Goal: Check status

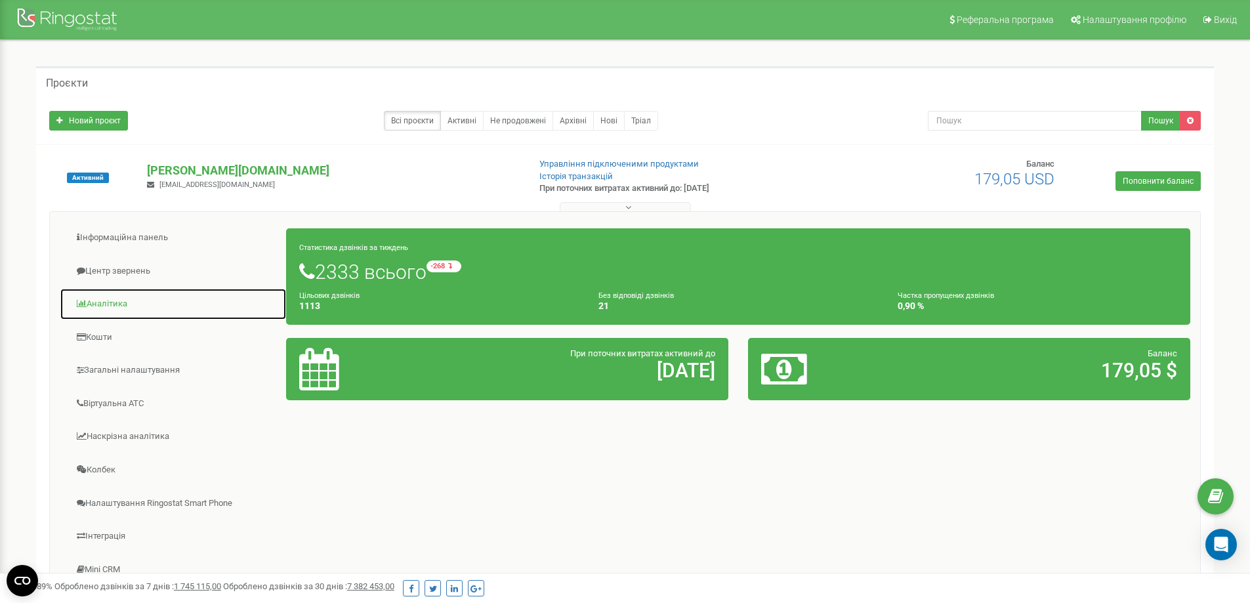
click at [108, 312] on link "Аналiтика" at bounding box center [173, 304] width 227 height 32
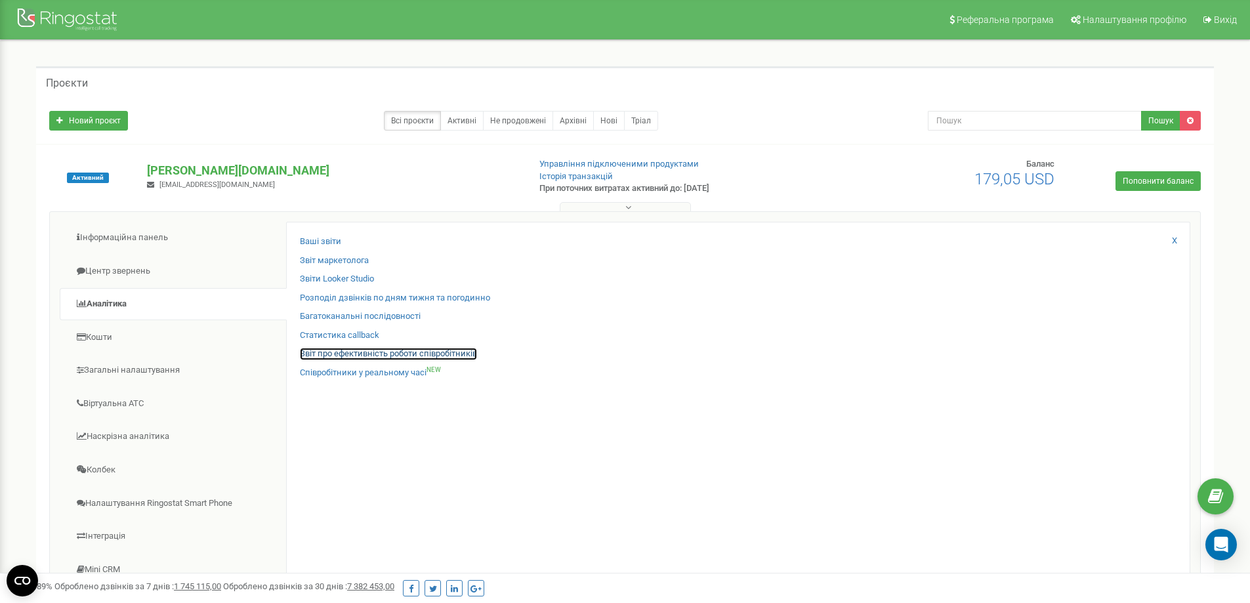
click at [373, 356] on link "Звіт про ефективність роботи співробітників" at bounding box center [388, 354] width 177 height 12
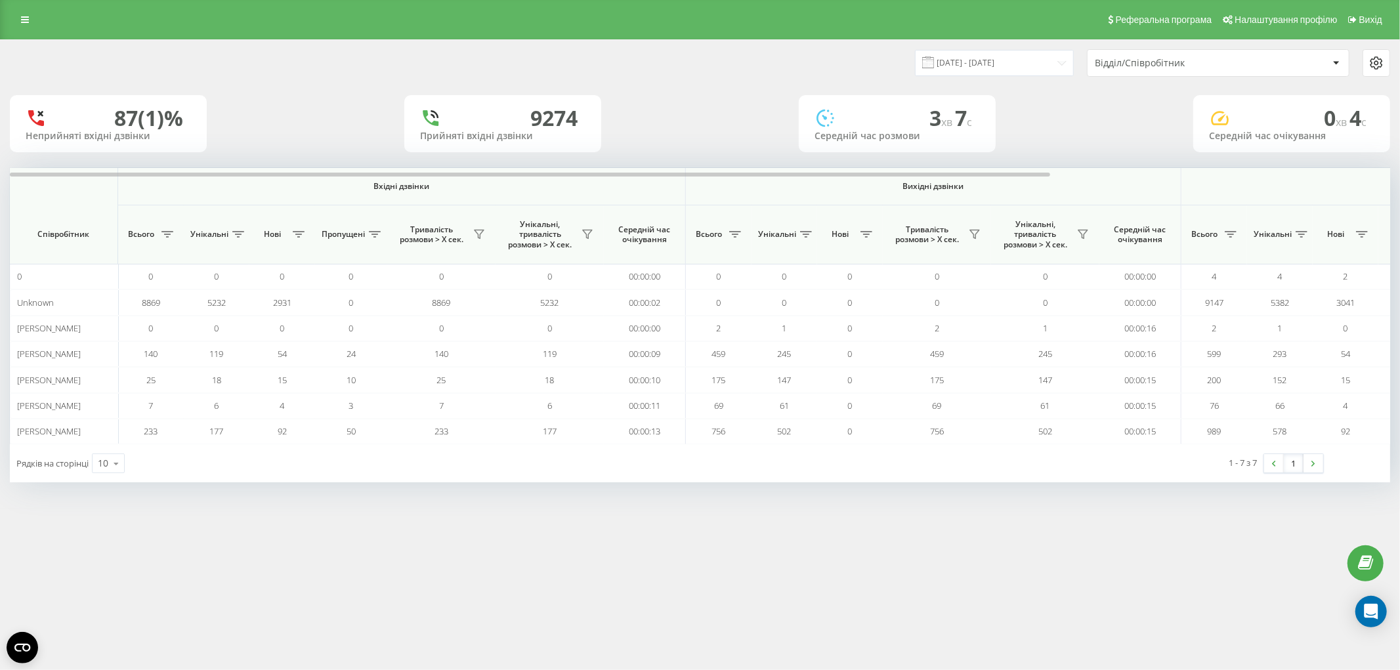
click at [1200, 74] on div "Відділ/Співробітник" at bounding box center [1218, 63] width 261 height 26
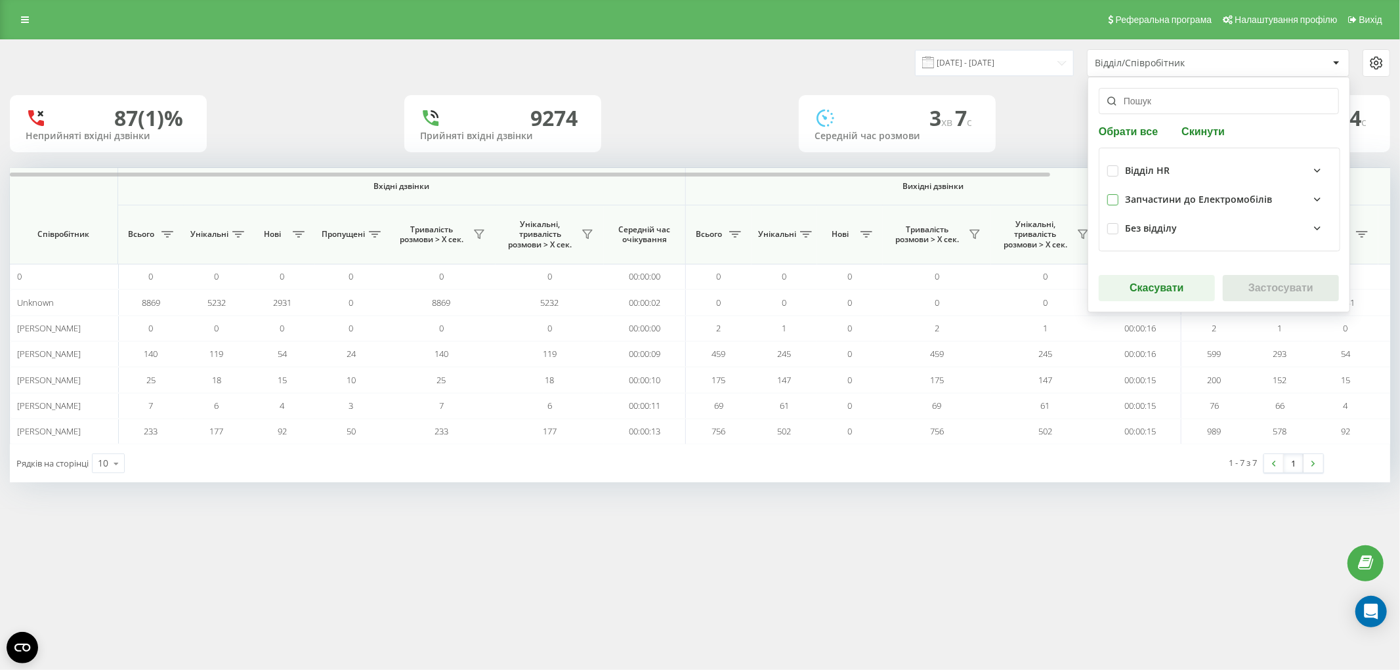
click at [1114, 194] on label at bounding box center [1112, 194] width 11 height 0
checkbox input "true"
click at [1265, 282] on button "Застосувати" at bounding box center [1281, 288] width 116 height 26
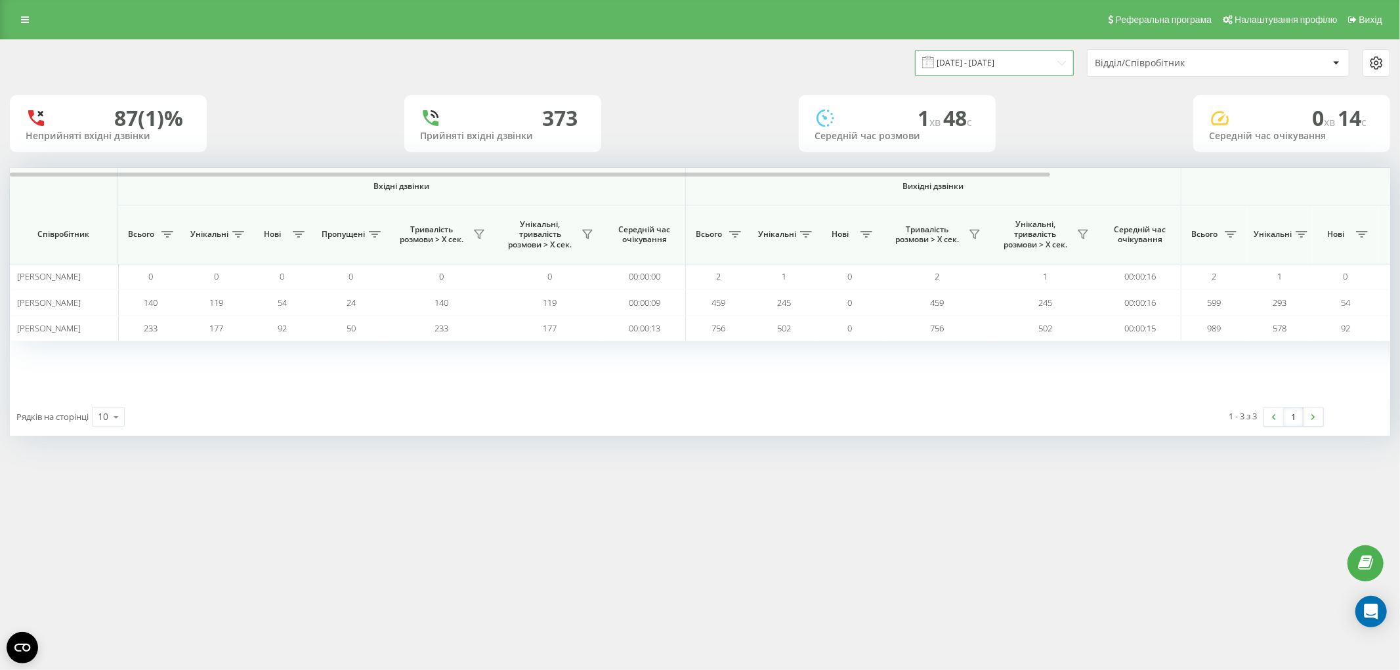
click at [1002, 56] on input "22.08.2025 - 22.09.2025" at bounding box center [994, 63] width 159 height 26
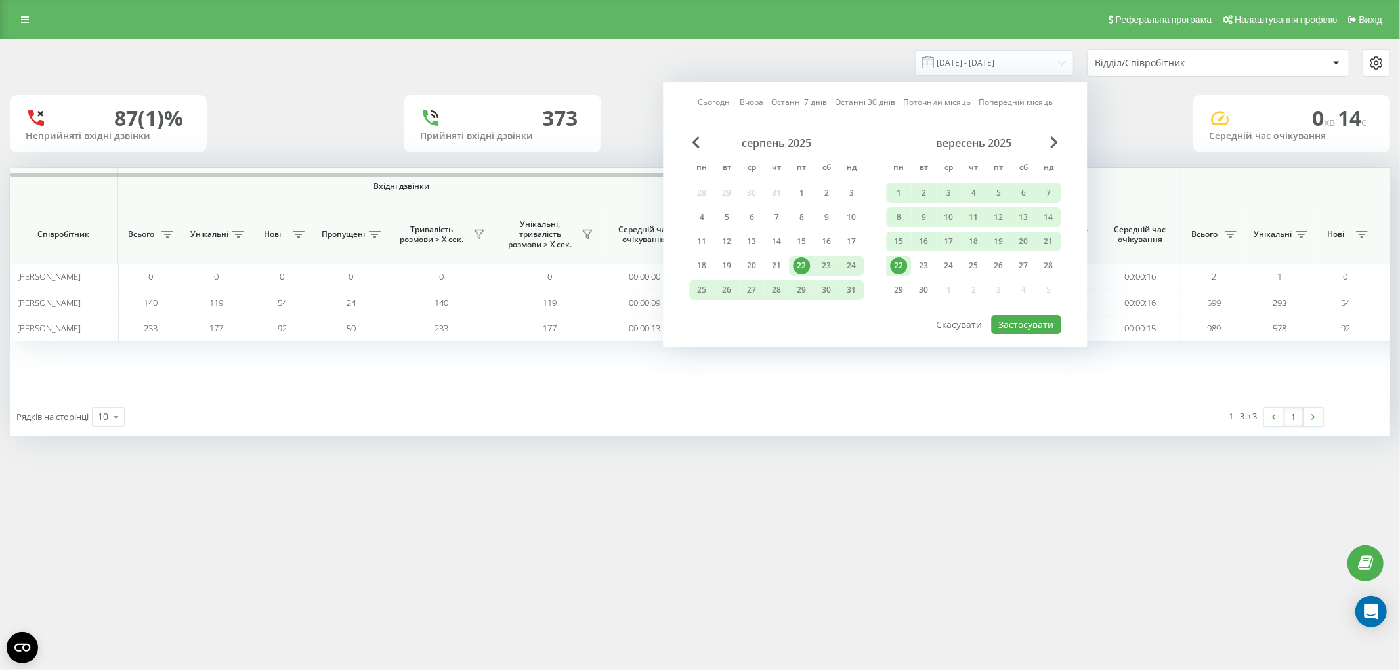
click at [711, 102] on link "Сьогодні" at bounding box center [715, 102] width 34 height 12
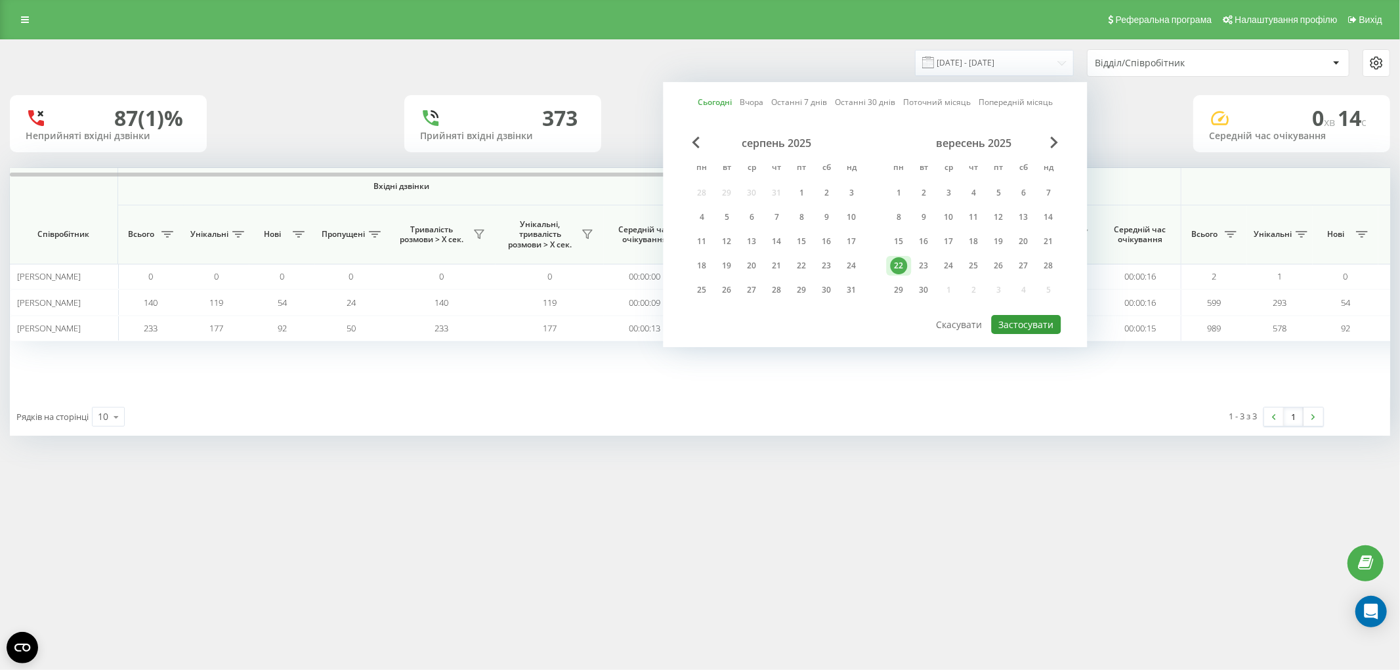
click at [1032, 326] on button "Застосувати" at bounding box center [1026, 324] width 70 height 19
type input "22.09.2025 - 22.09.2025"
